Goal: Navigation & Orientation: Find specific page/section

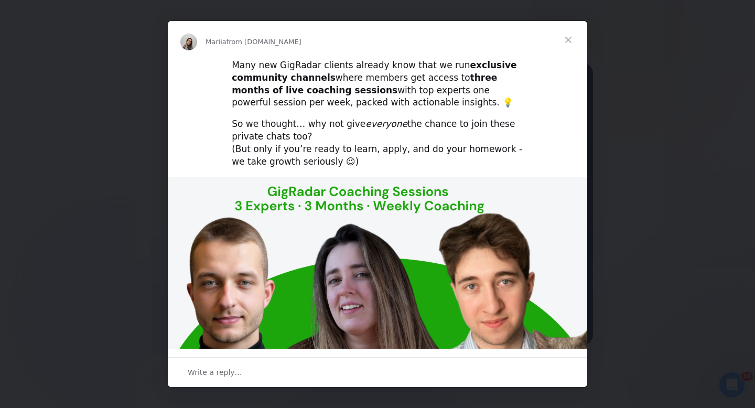
click at [570, 38] on span "Close" at bounding box center [568, 40] width 38 height 38
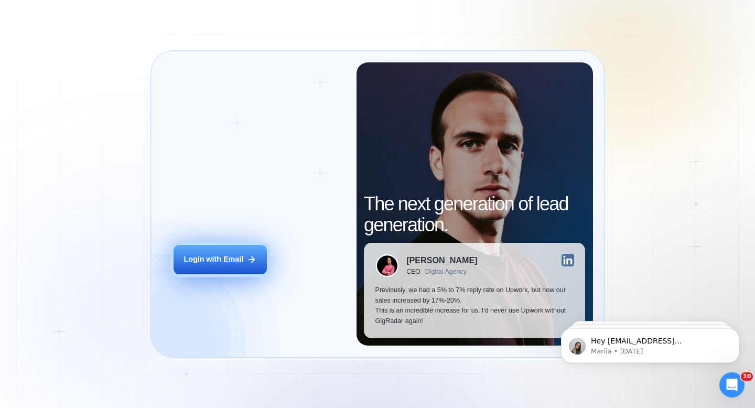
click at [244, 259] on button "Login with Email" at bounding box center [219, 259] width 93 height 29
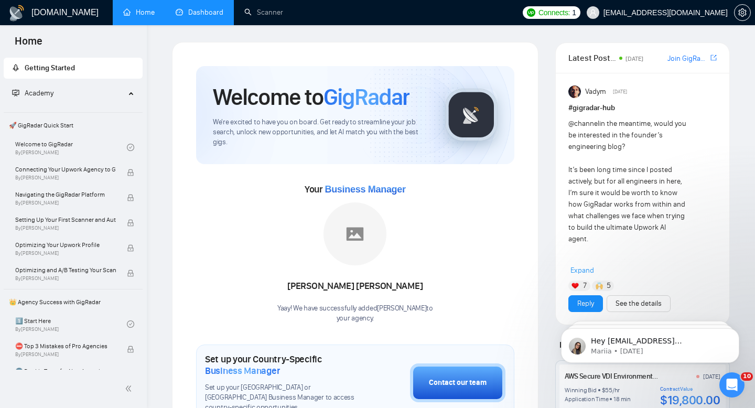
click at [208, 15] on link "Dashboard" at bounding box center [200, 12] width 48 height 9
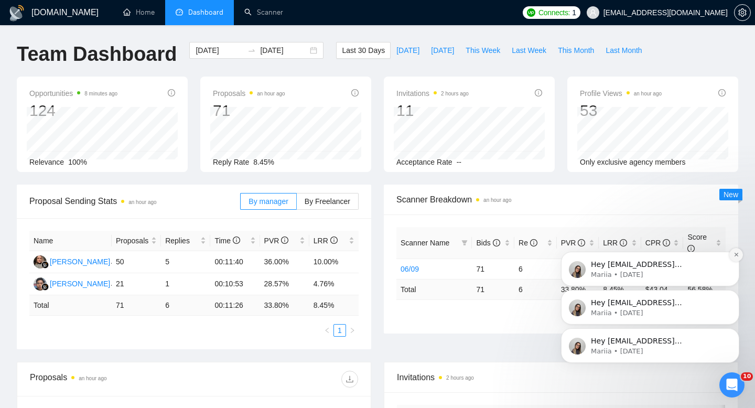
click at [735, 257] on icon "Dismiss notification" at bounding box center [736, 255] width 6 height 6
click at [734, 294] on icon "Dismiss notification" at bounding box center [736, 293] width 4 height 4
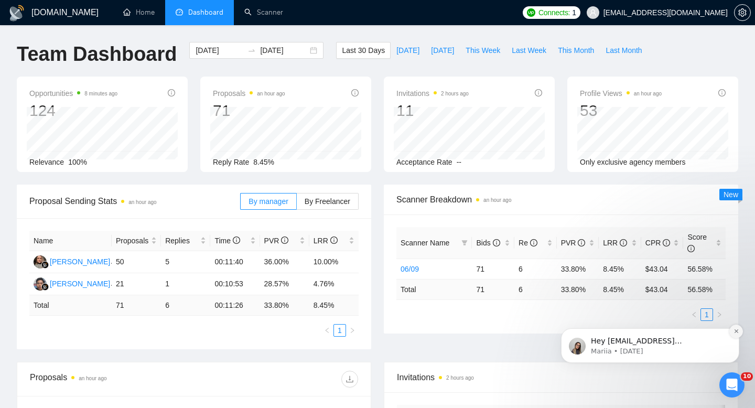
click at [735, 334] on button "Dismiss notification" at bounding box center [736, 331] width 14 height 14
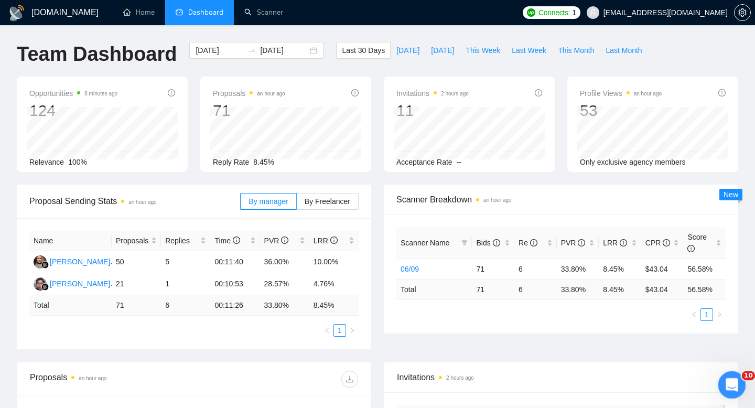
click at [731, 382] on icon "Open Intercom Messenger" at bounding box center [729, 383] width 7 height 8
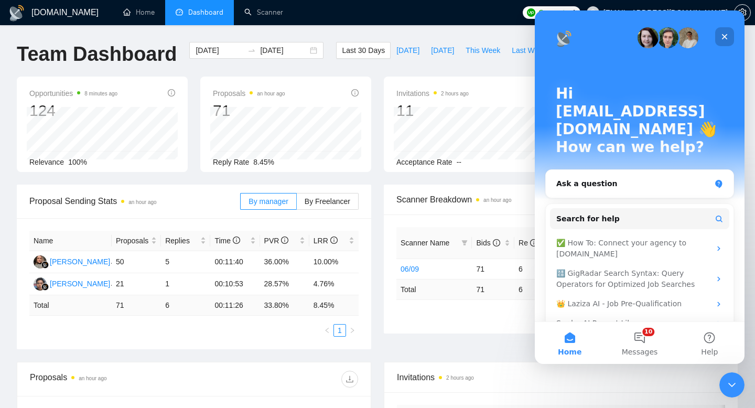
click at [720, 40] on icon "Close" at bounding box center [724, 36] width 8 height 8
